Goal: Task Accomplishment & Management: Manage account settings

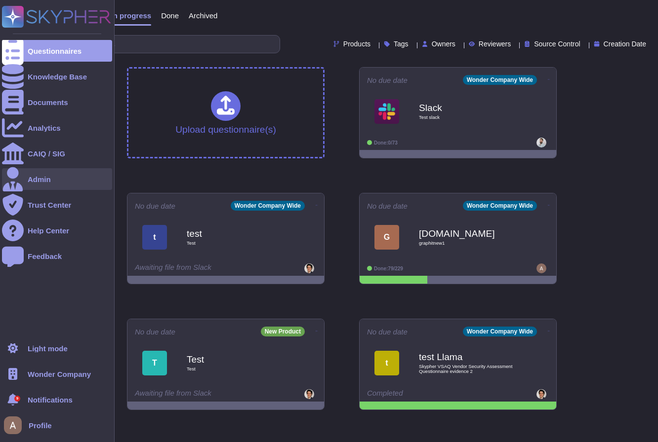
click at [57, 181] on div "Admin" at bounding box center [57, 179] width 110 height 22
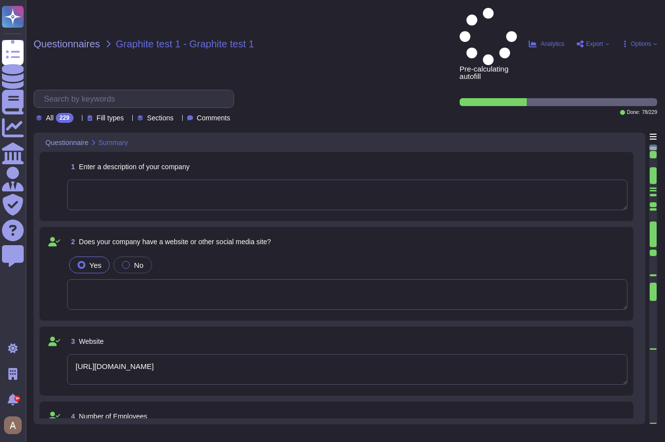
type textarea "[URL][DOMAIN_NAME]"
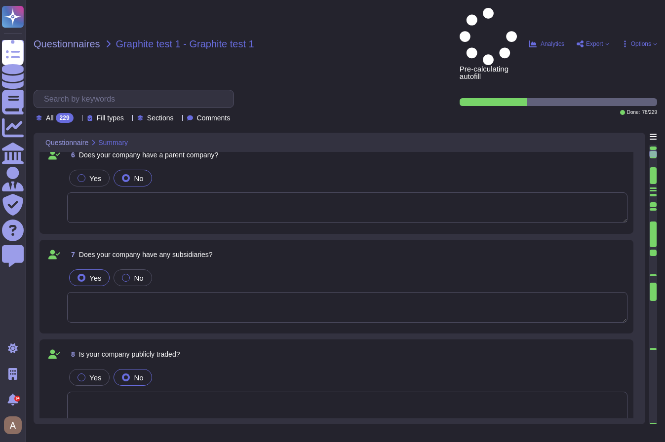
scroll to position [455, 0]
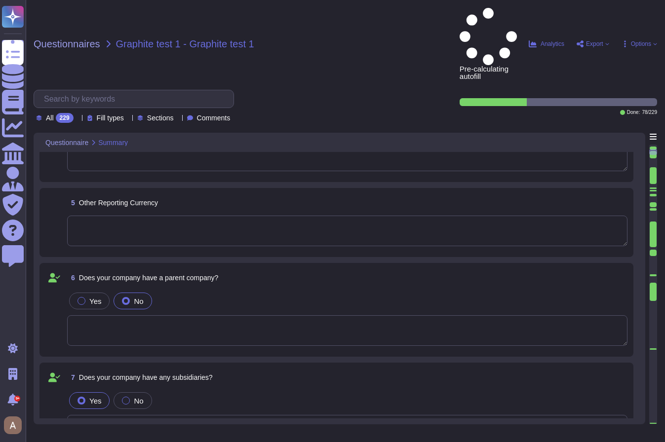
type textarea "[URL][DOMAIN_NAME]"
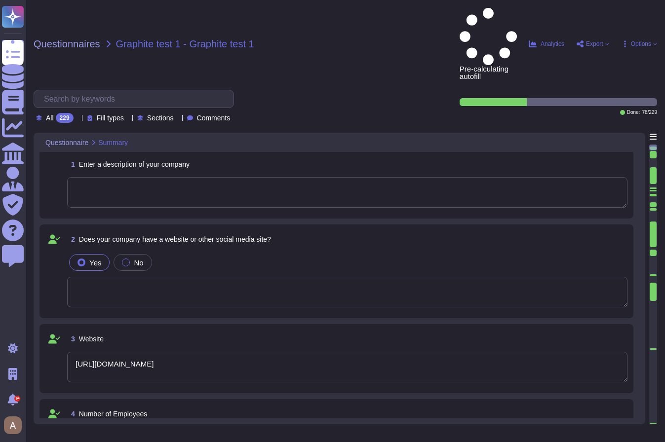
scroll to position [0, 0]
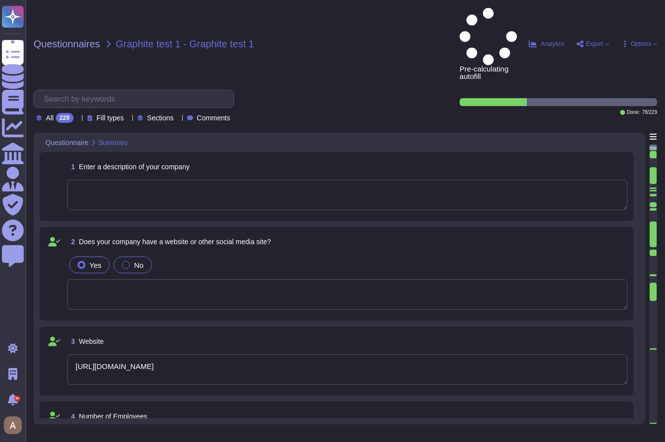
click at [137, 261] on span "No" at bounding box center [138, 265] width 9 height 8
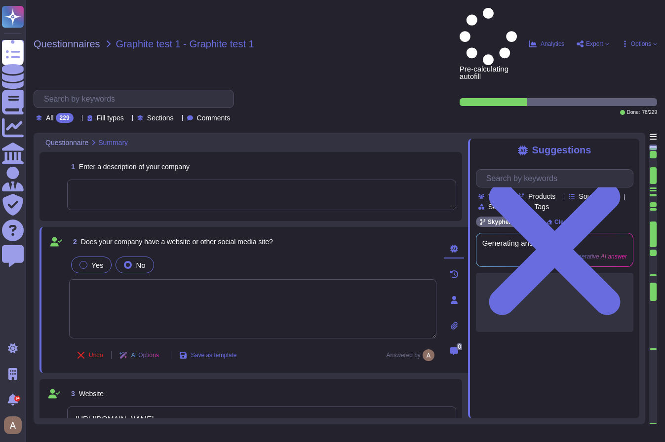
click at [88, 261] on label "Yes" at bounding box center [92, 265] width 24 height 8
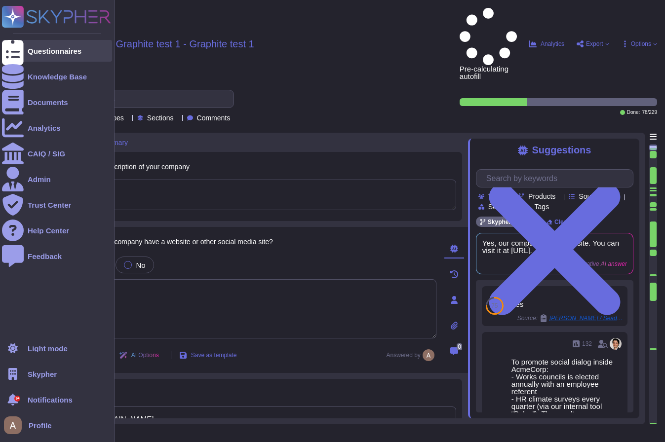
click at [24, 50] on div "Questionnaires" at bounding box center [57, 51] width 110 height 22
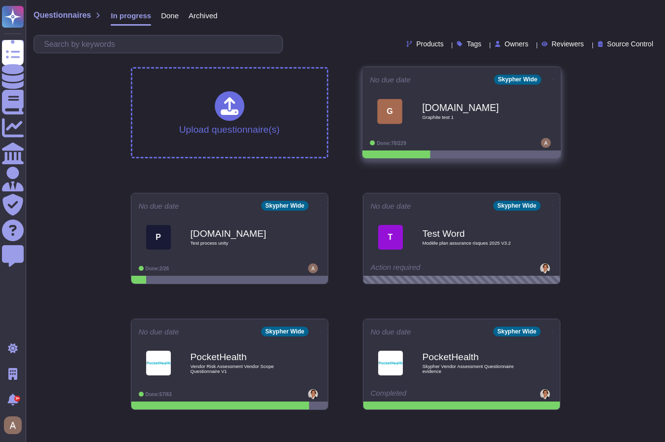
click at [552, 80] on icon at bounding box center [553, 79] width 2 height 2
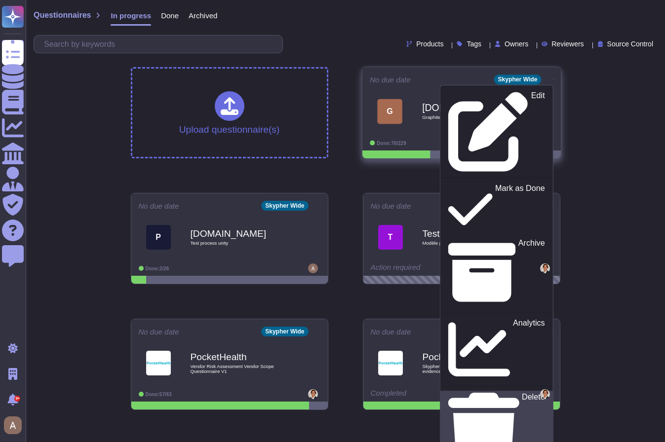
click at [531, 394] on div "Delete" at bounding box center [496, 434] width 96 height 81
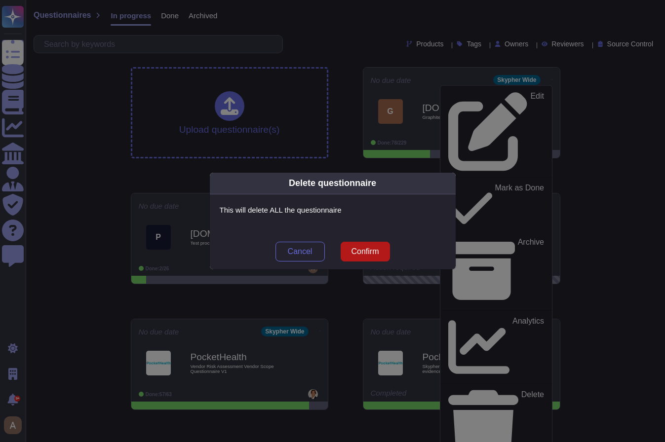
click at [367, 259] on button "Confirm" at bounding box center [365, 252] width 49 height 20
